Goal: Check status

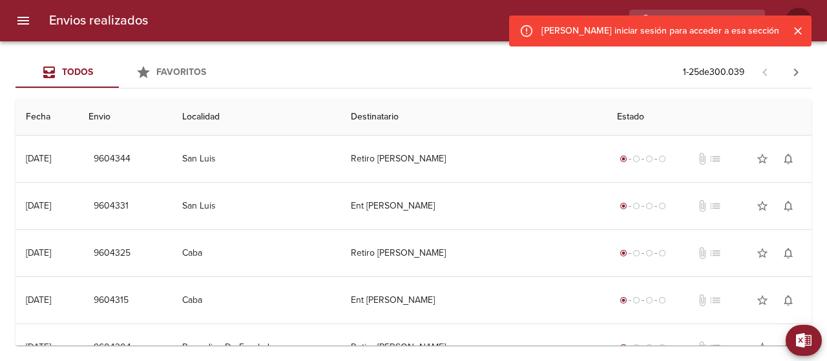
click at [796, 27] on icon "Cerrar" at bounding box center [798, 31] width 13 height 13
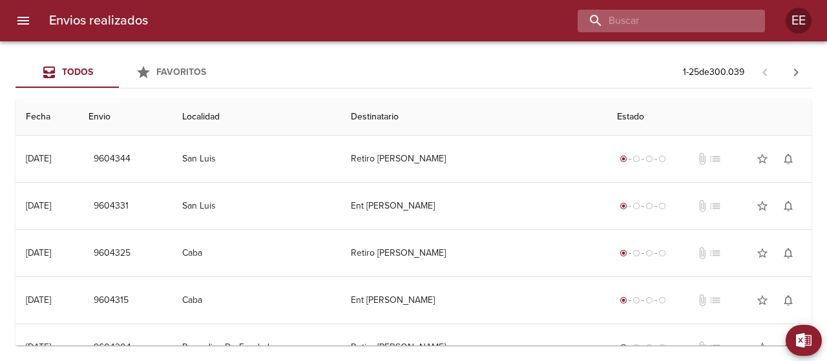
click at [712, 20] on input "buscar" at bounding box center [660, 21] width 165 height 23
paste input "[PERSON_NAME] [PERSON_NAME]"
type input "[PERSON_NAME] [PERSON_NAME]"
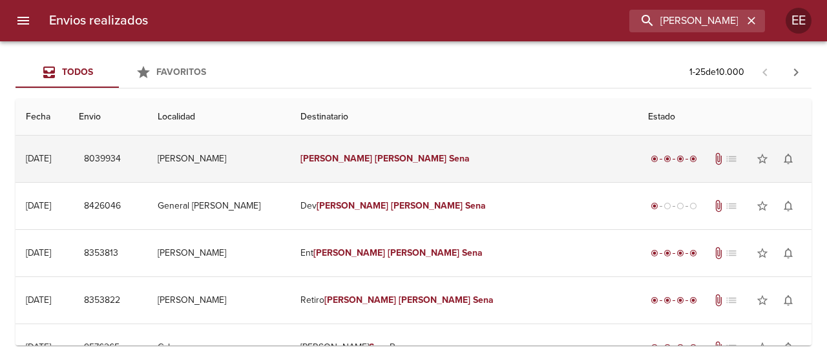
click at [470, 157] on em "Sena" at bounding box center [459, 158] width 21 height 11
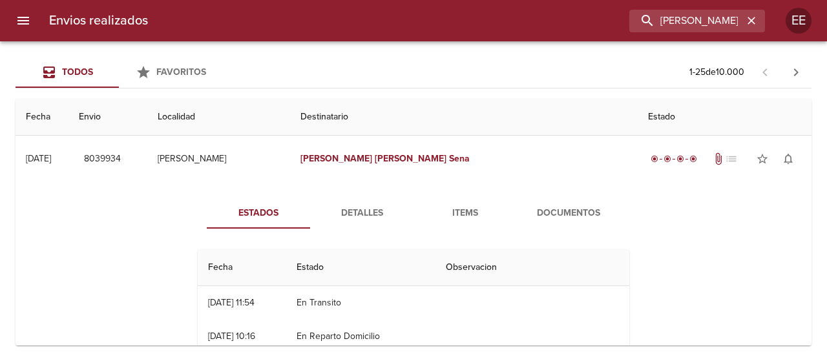
click at [557, 210] on span "Documentos" at bounding box center [569, 214] width 88 height 16
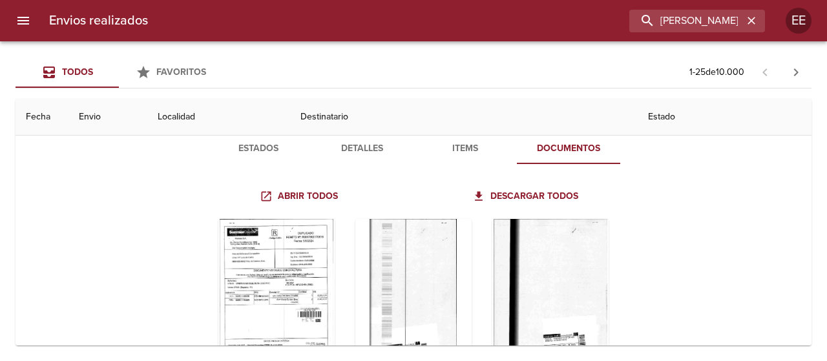
scroll to position [129, 0]
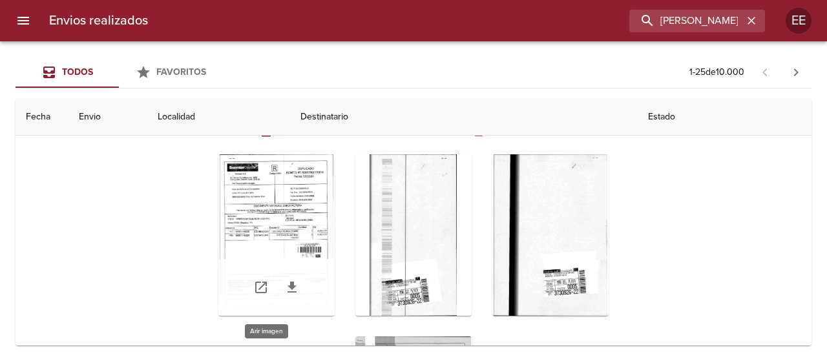
click at [282, 249] on div "Tabla de envíos del cliente" at bounding box center [276, 235] width 116 height 162
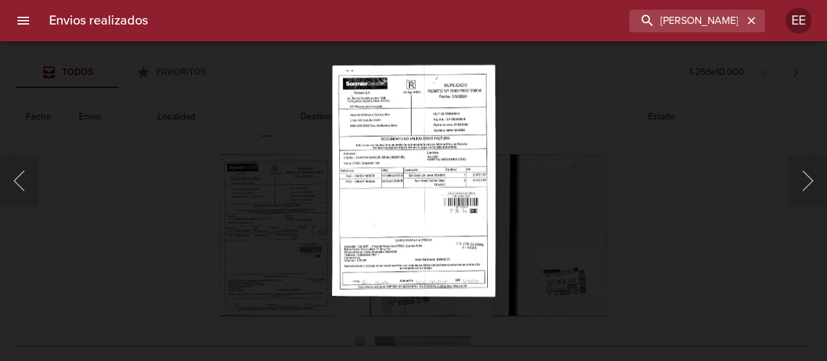
click at [406, 224] on img "Lightbox" at bounding box center [413, 181] width 163 height 232
click at [715, 121] on div "Lightbox" at bounding box center [413, 180] width 827 height 361
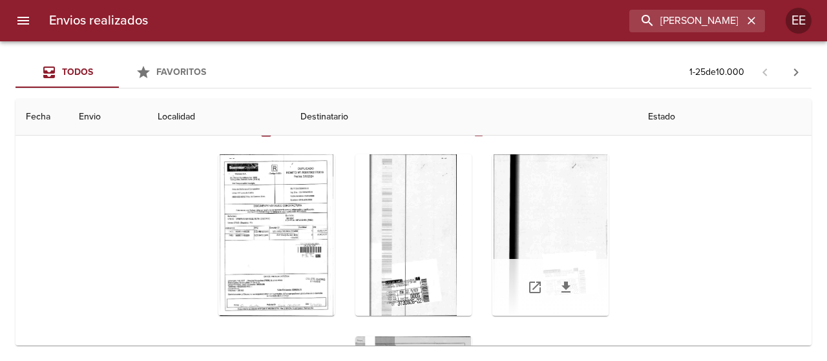
scroll to position [0, 0]
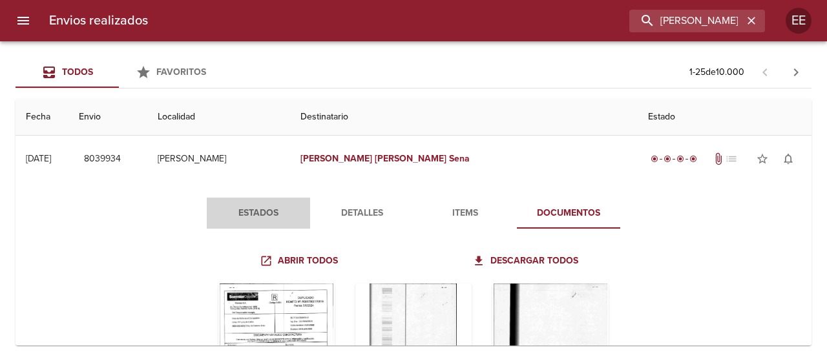
click at [264, 213] on span "Estados" at bounding box center [259, 214] width 88 height 16
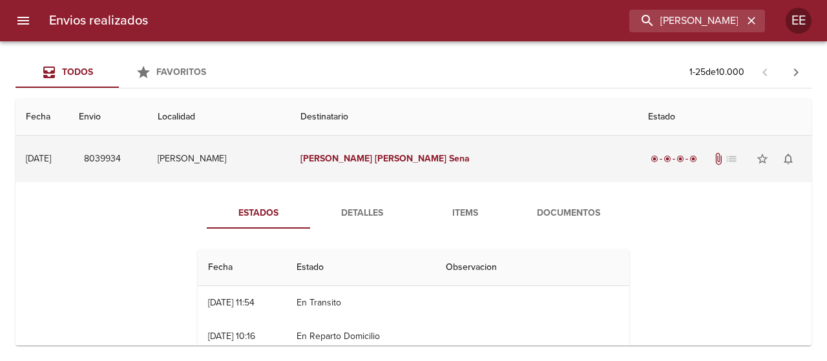
click at [269, 154] on td "[PERSON_NAME]" at bounding box center [218, 159] width 143 height 47
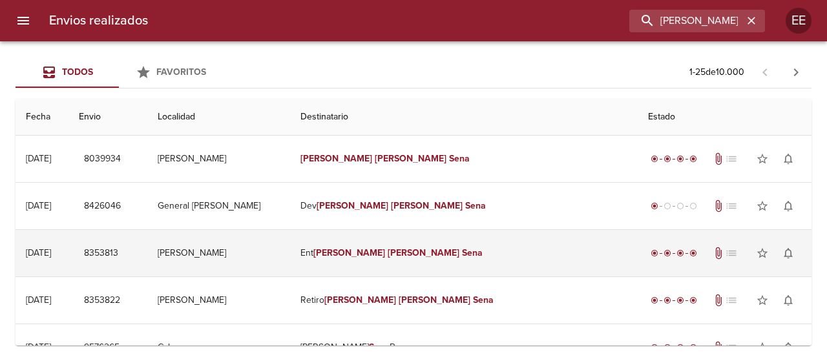
click at [443, 248] on em "[PERSON_NAME]" at bounding box center [424, 253] width 72 height 11
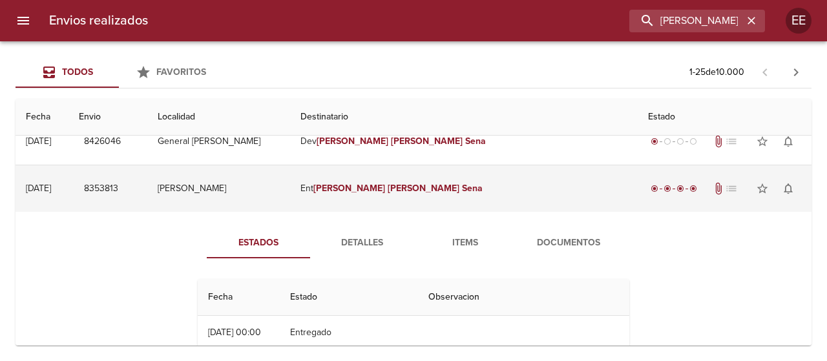
scroll to position [129, 0]
